Goal: Information Seeking & Learning: Learn about a topic

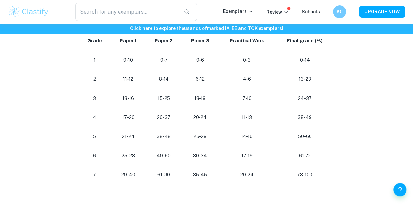
scroll to position [359, 0]
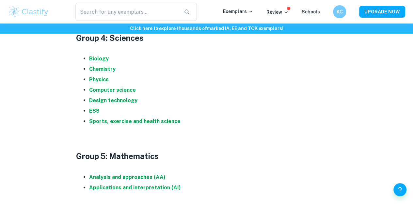
scroll to position [653, 0]
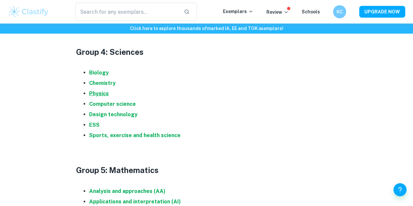
click at [98, 96] on strong "Physics" at bounding box center [99, 93] width 20 height 6
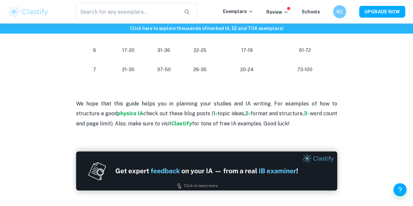
scroll to position [718, 0]
